Goal: Navigation & Orientation: Find specific page/section

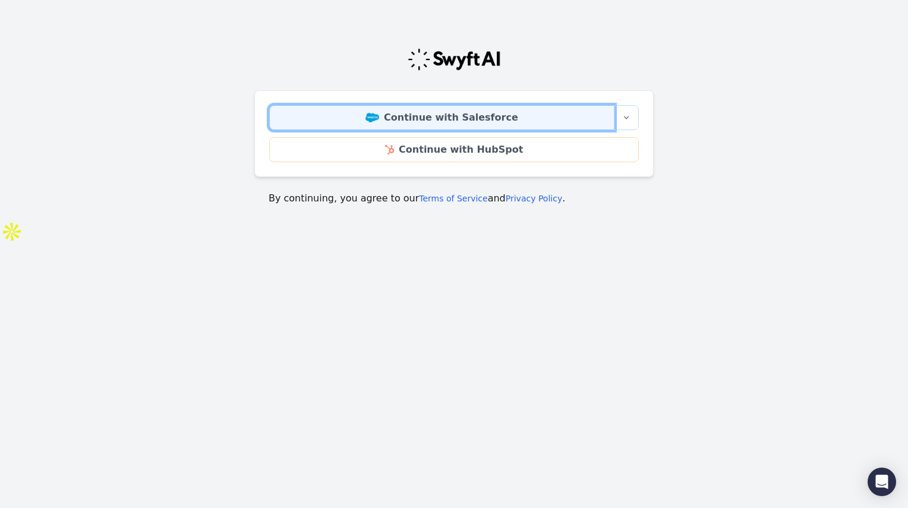
click at [567, 124] on link "Continue with Salesforce" at bounding box center [441, 117] width 345 height 25
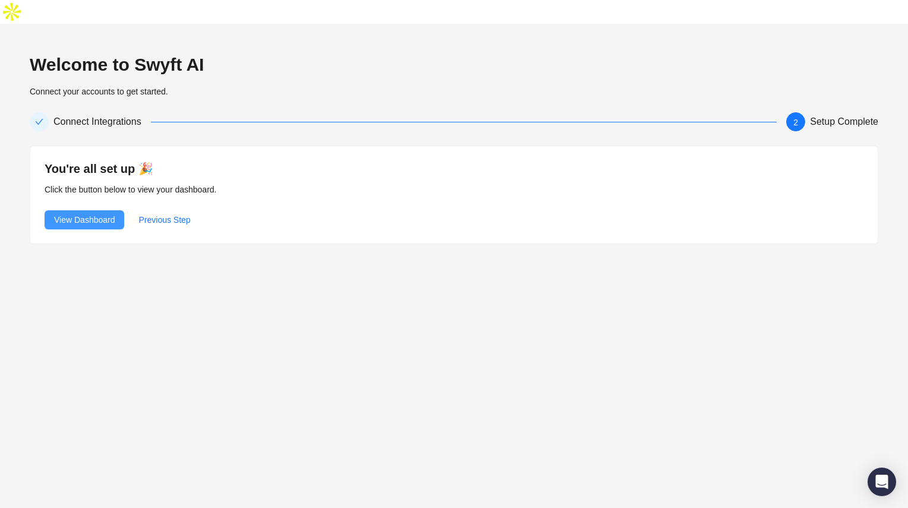
click at [110, 213] on span "View Dashboard" at bounding box center [84, 219] width 61 height 13
